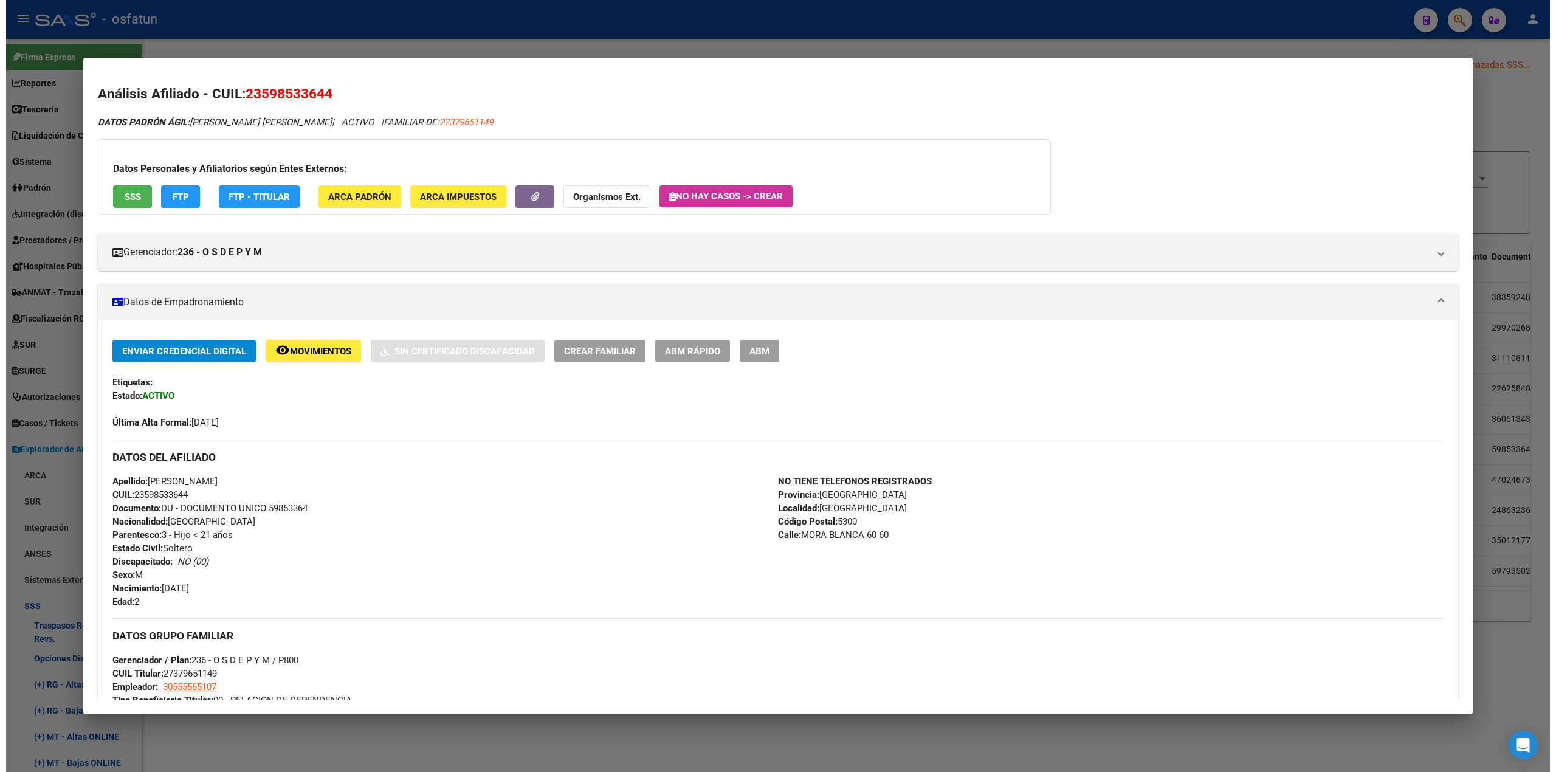
scroll to position [536, 0]
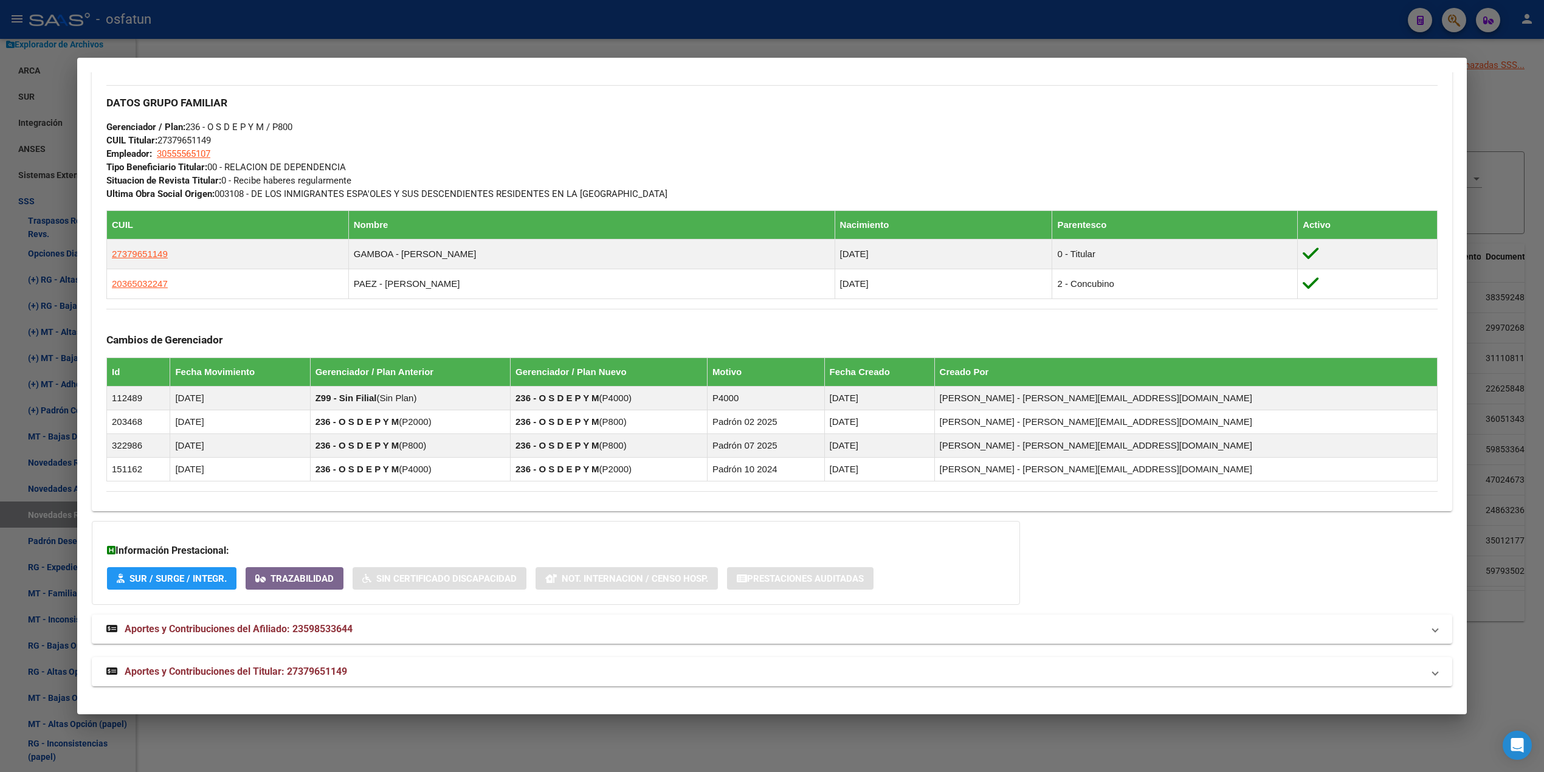
click at [528, 39] on div at bounding box center [772, 386] width 1544 height 772
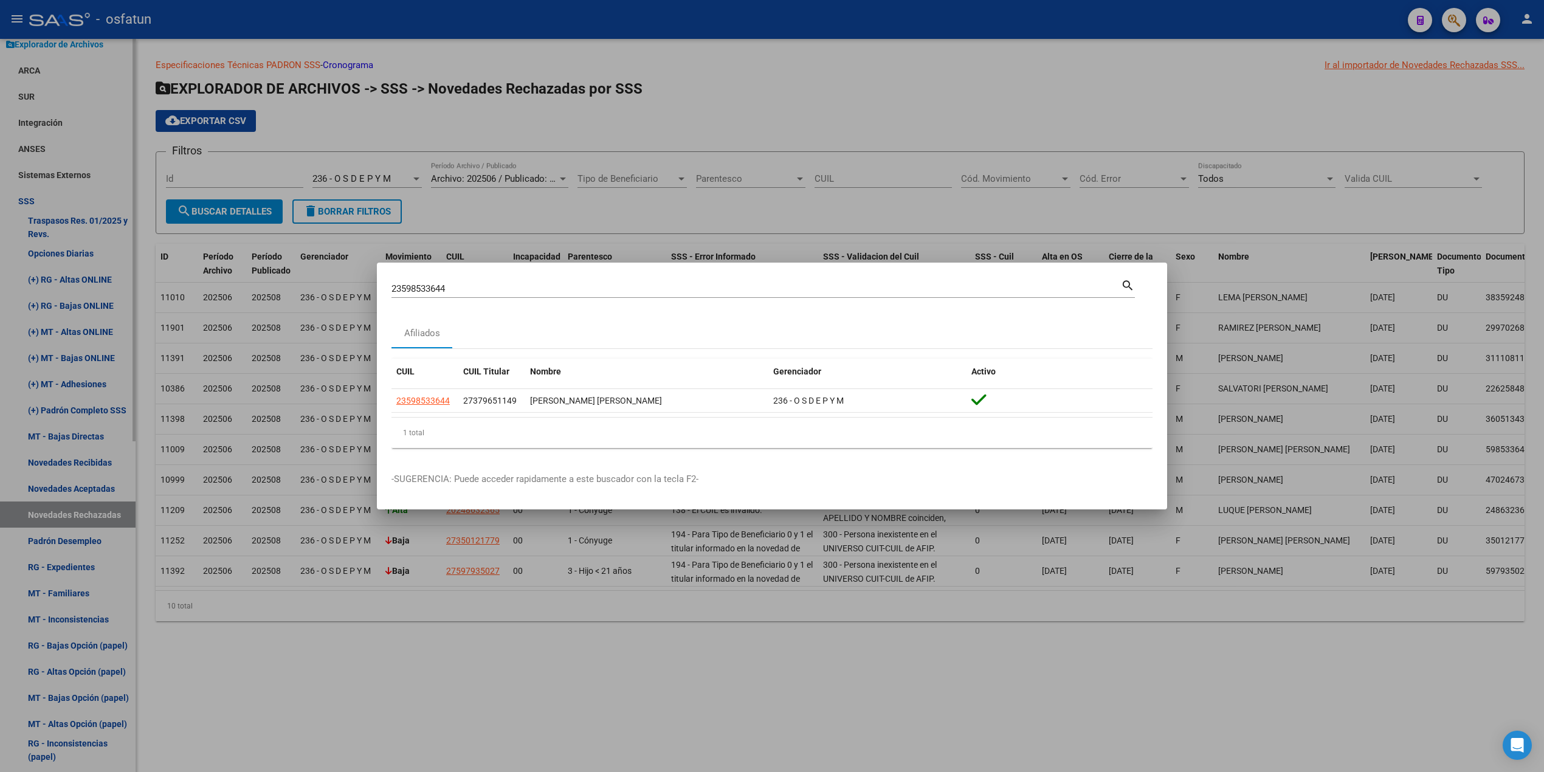
click at [1, 212] on div at bounding box center [772, 386] width 1544 height 772
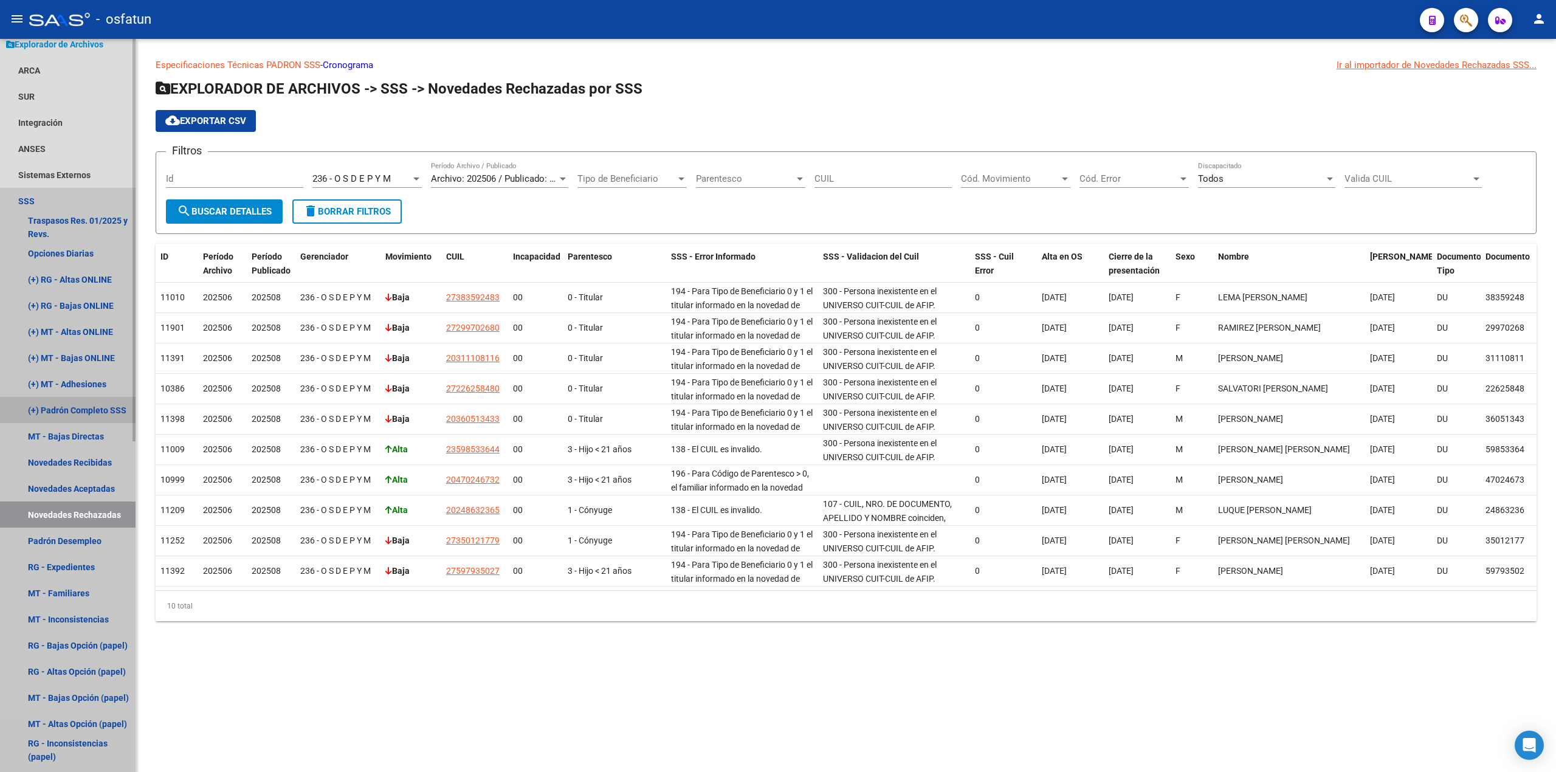
click at [72, 408] on link "(+) Padrón Completo SSS" at bounding box center [68, 410] width 136 height 26
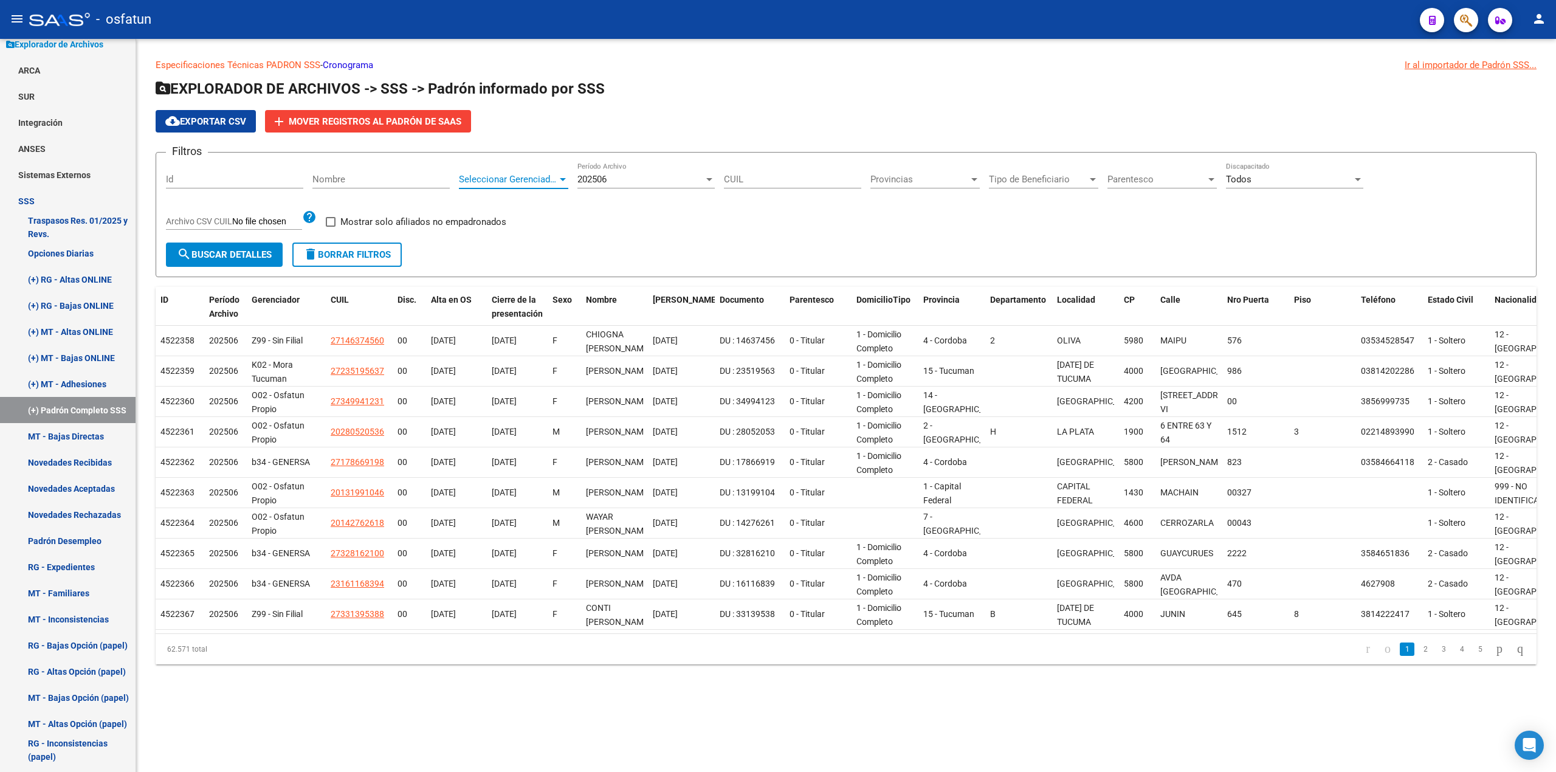
click at [545, 175] on span "Seleccionar Gerenciador" at bounding box center [508, 179] width 98 height 11
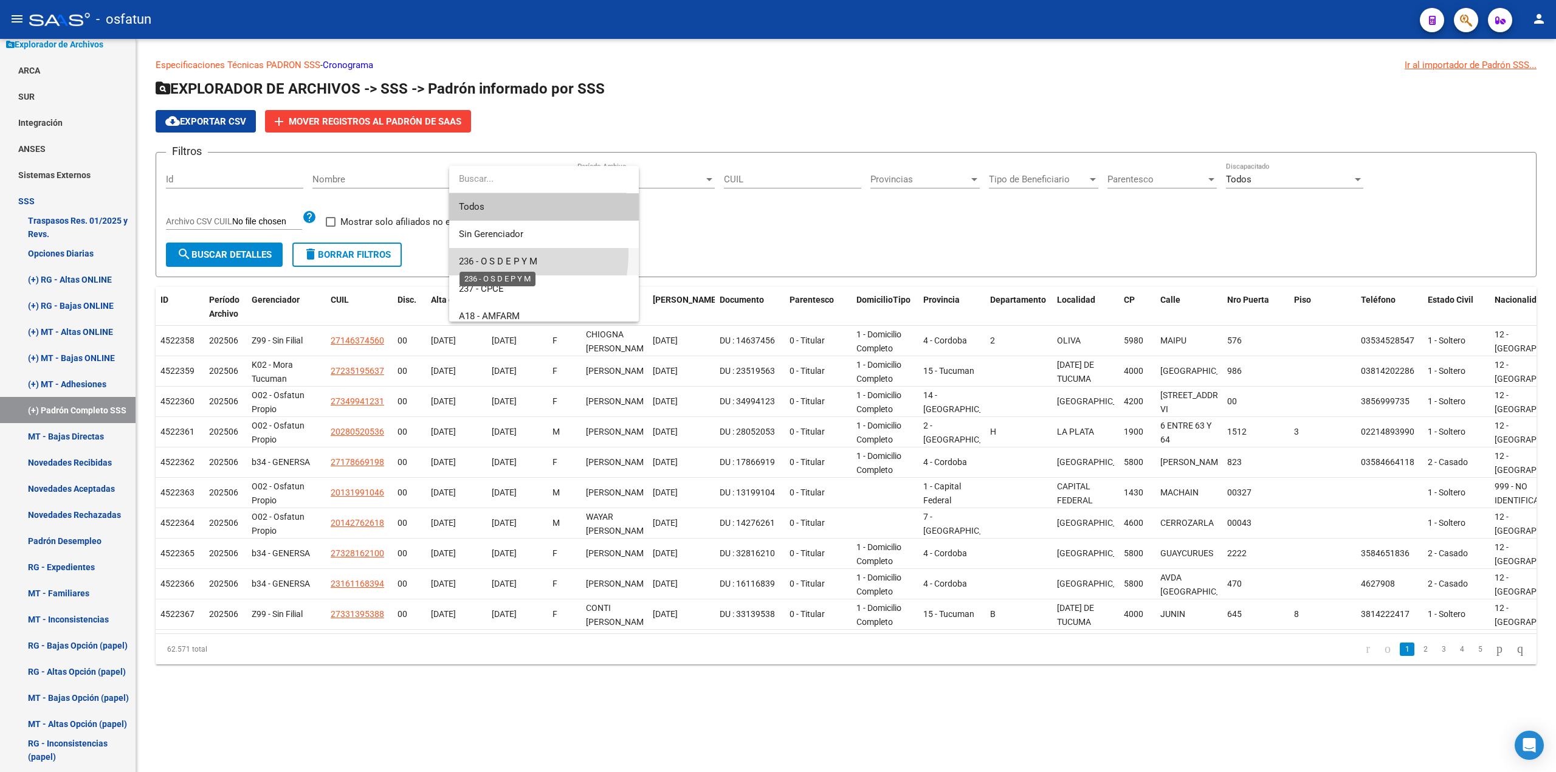
click at [499, 256] on span "236 - O S D E P Y M" at bounding box center [498, 261] width 78 height 11
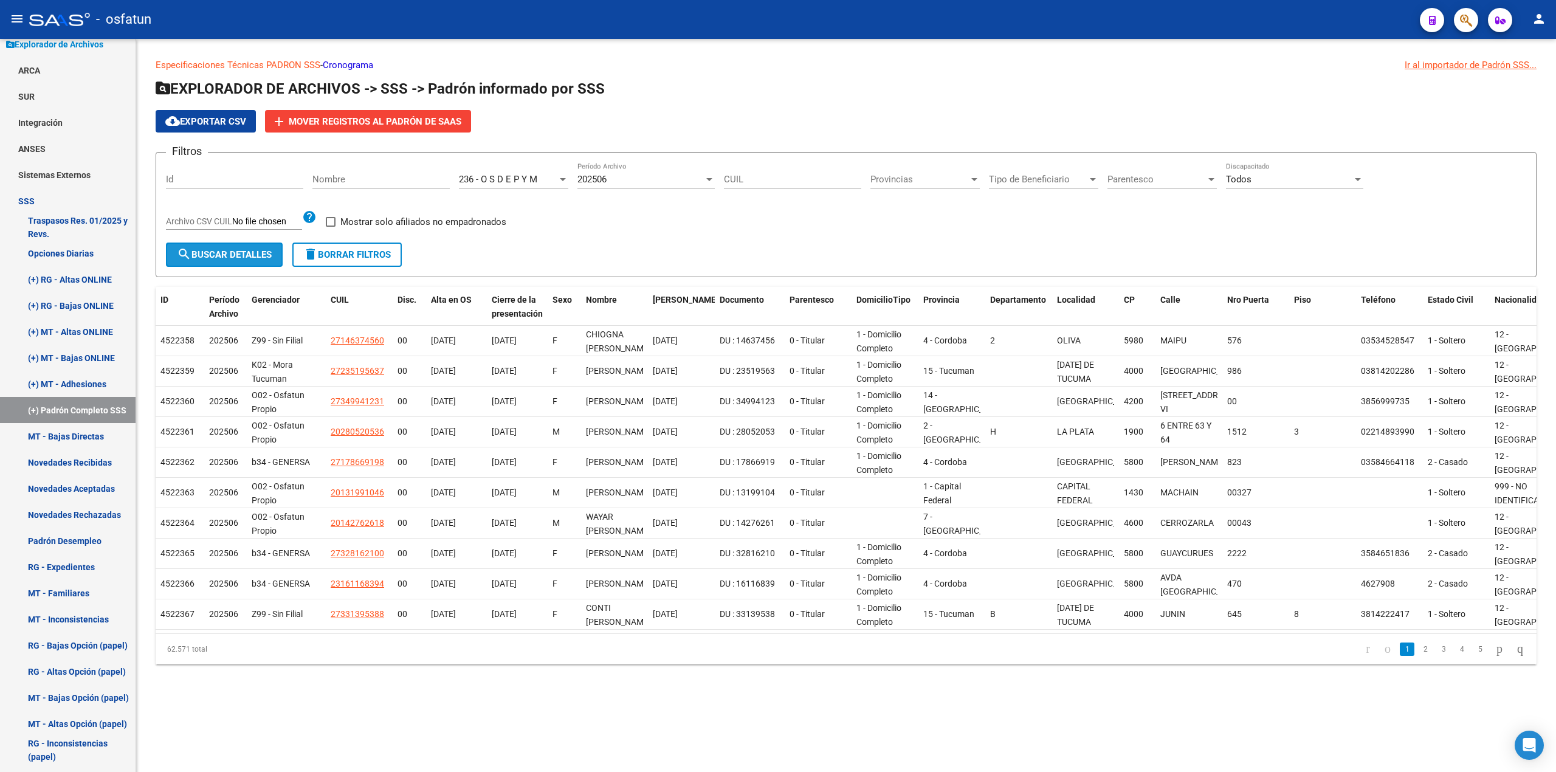
click at [224, 244] on button "search Buscar Detalles" at bounding box center [224, 255] width 117 height 24
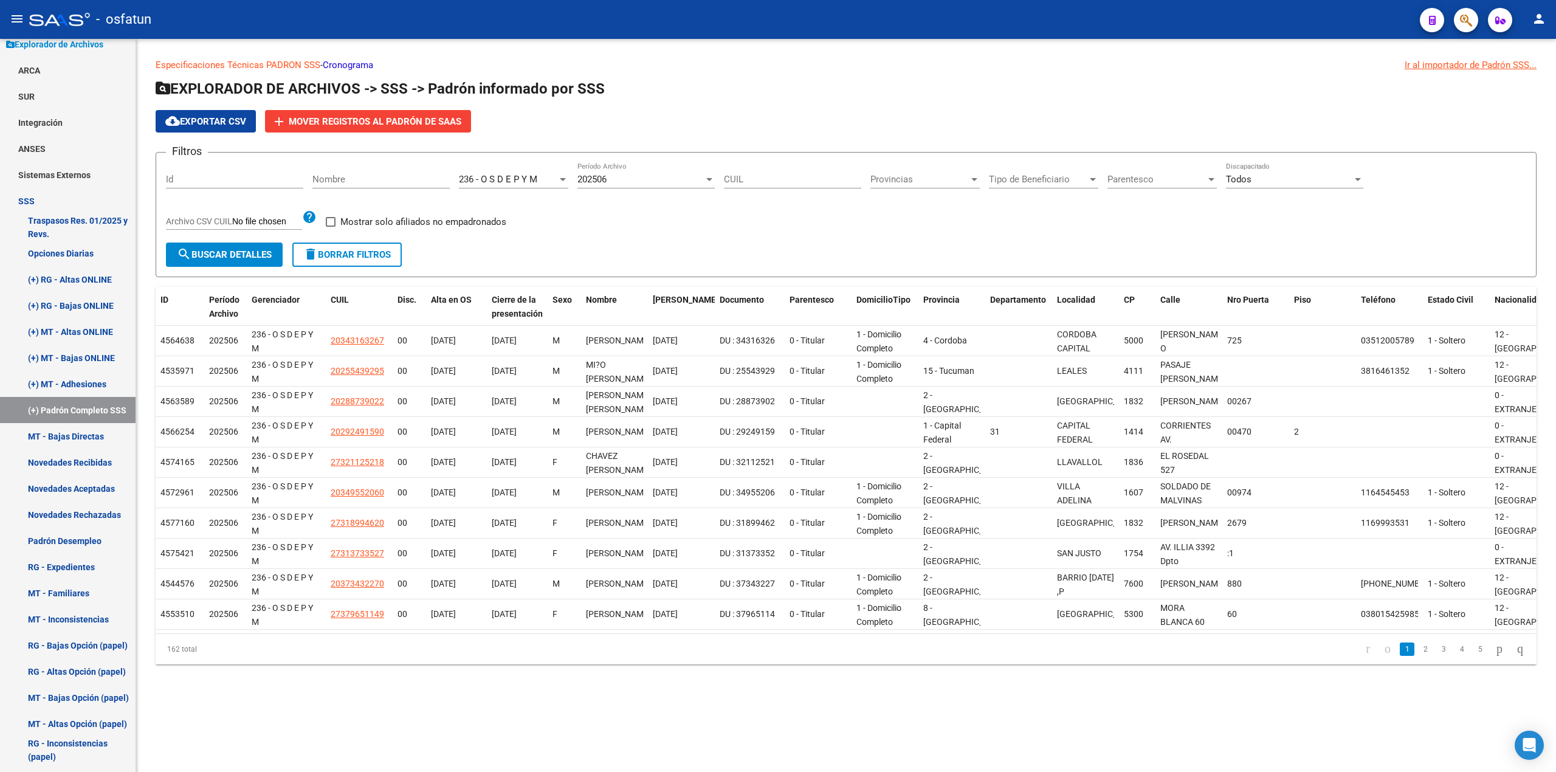
click at [191, 123] on span "cloud_download Exportar CSV" at bounding box center [205, 121] width 81 height 11
